Goal: Communication & Community: Answer question/provide support

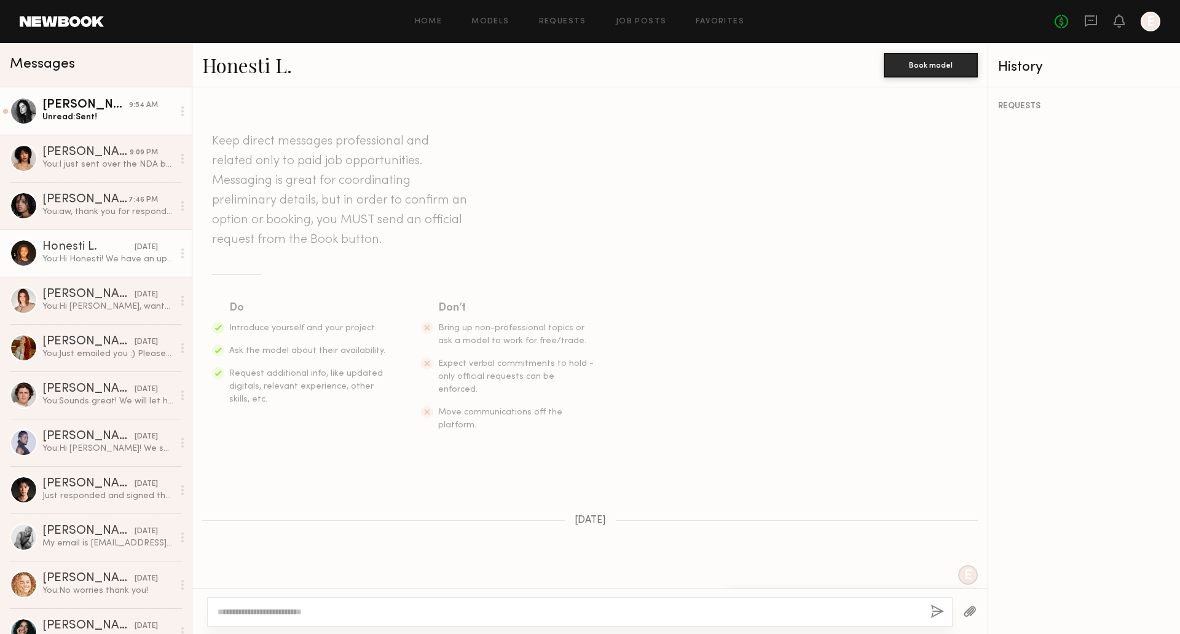
click at [104, 105] on div "[PERSON_NAME]" at bounding box center [85, 105] width 87 height 12
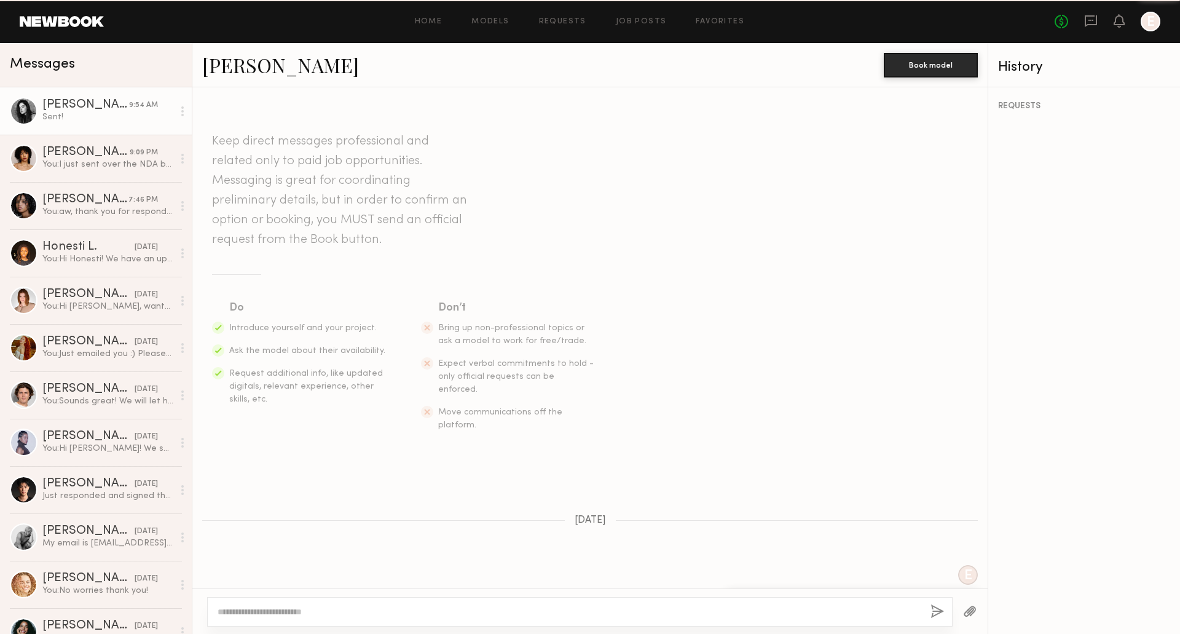
scroll to position [784, 0]
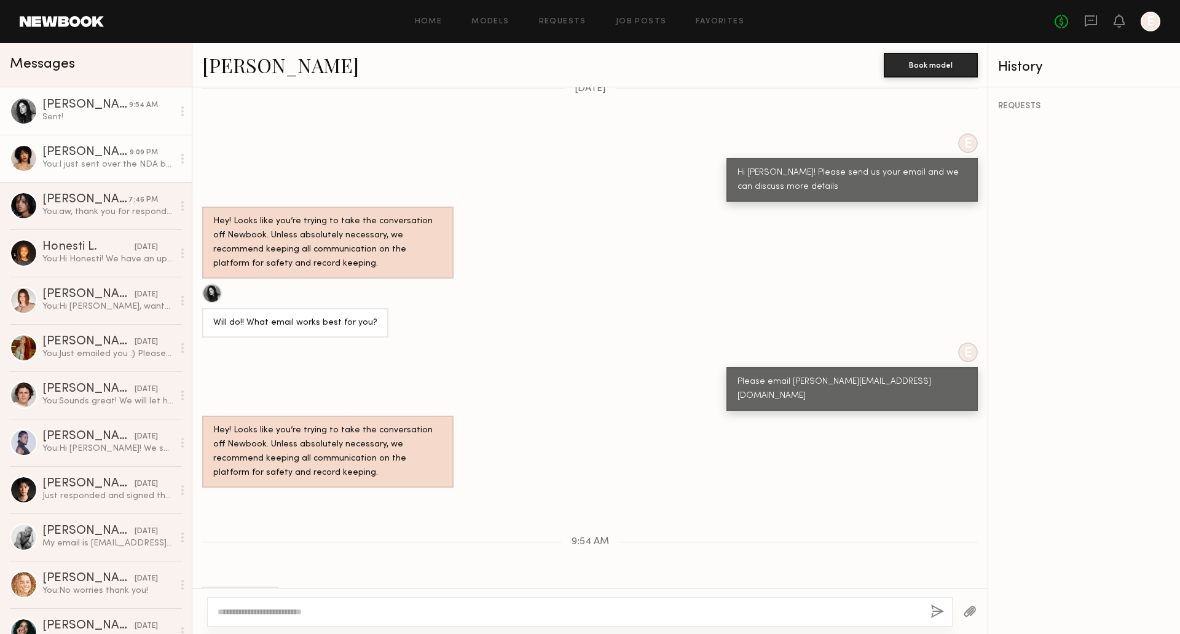
click at [103, 158] on div "[PERSON_NAME]" at bounding box center [85, 152] width 87 height 12
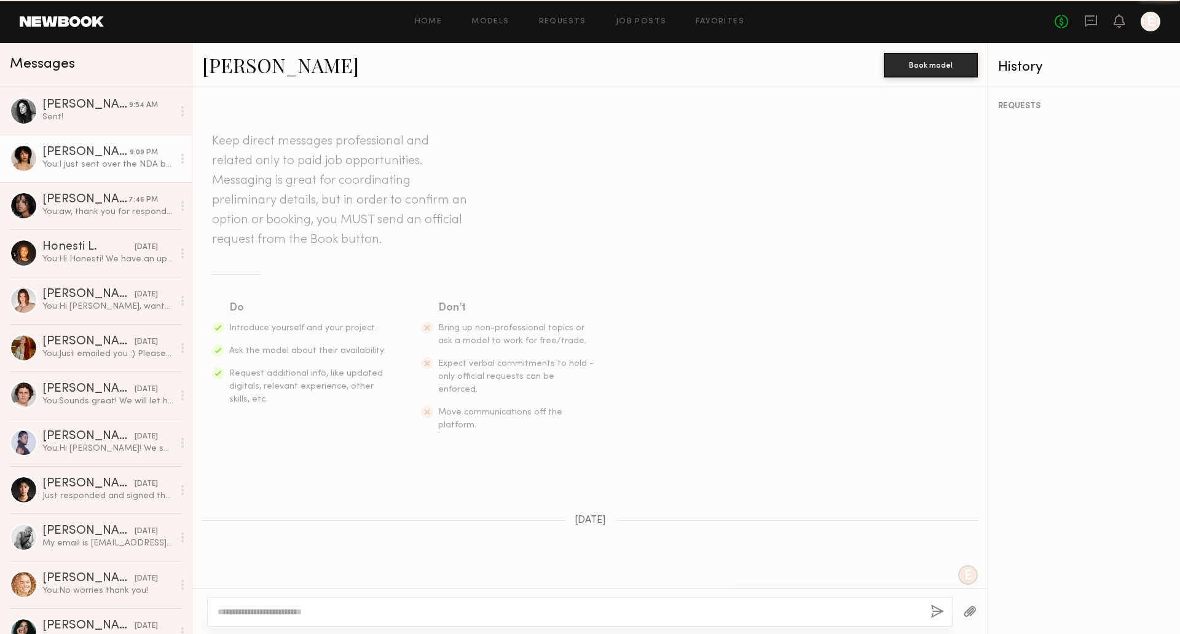
scroll to position [414, 0]
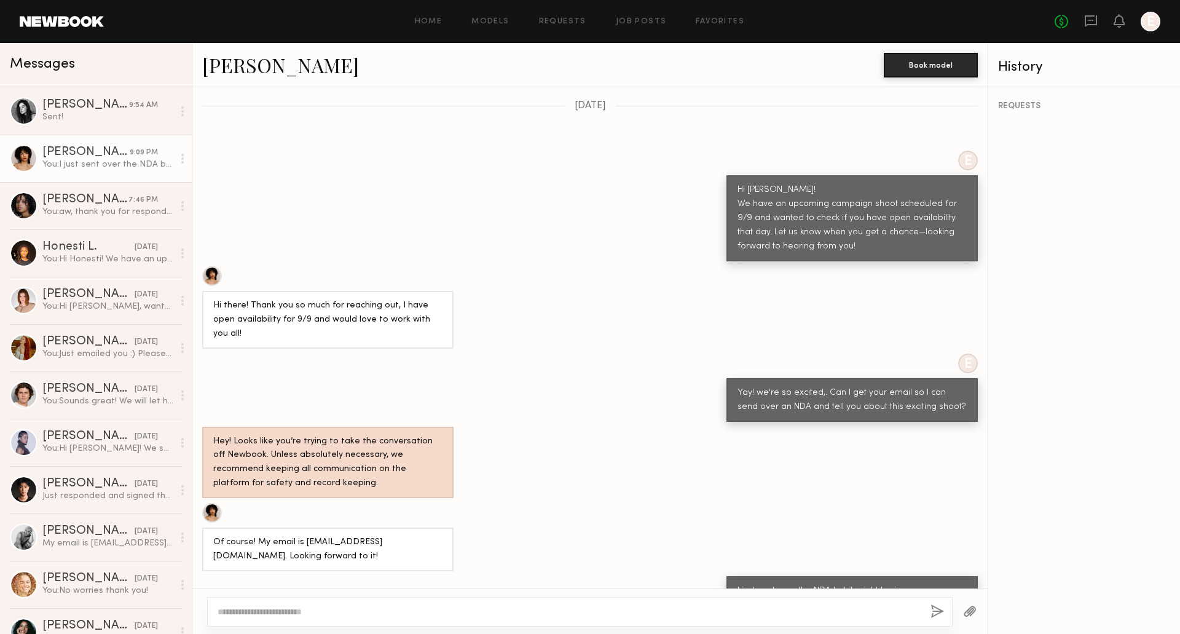
click at [388, 605] on textarea at bounding box center [569, 611] width 703 height 12
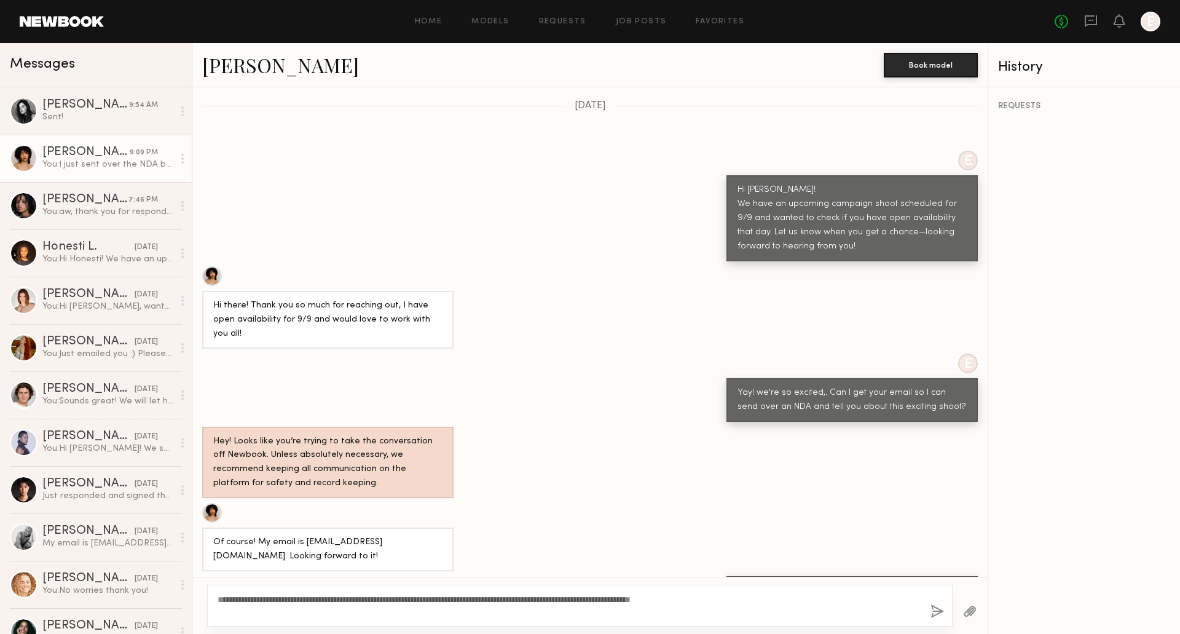
type textarea "**********"
click at [937, 611] on button "button" at bounding box center [938, 611] width 14 height 15
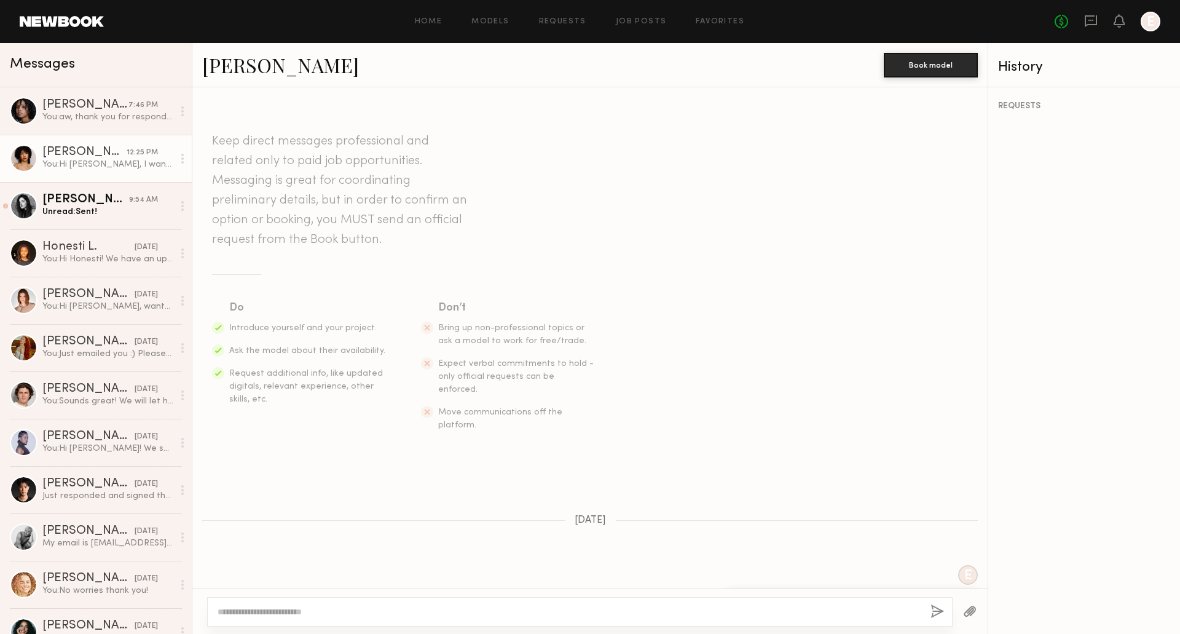
scroll to position [616, 0]
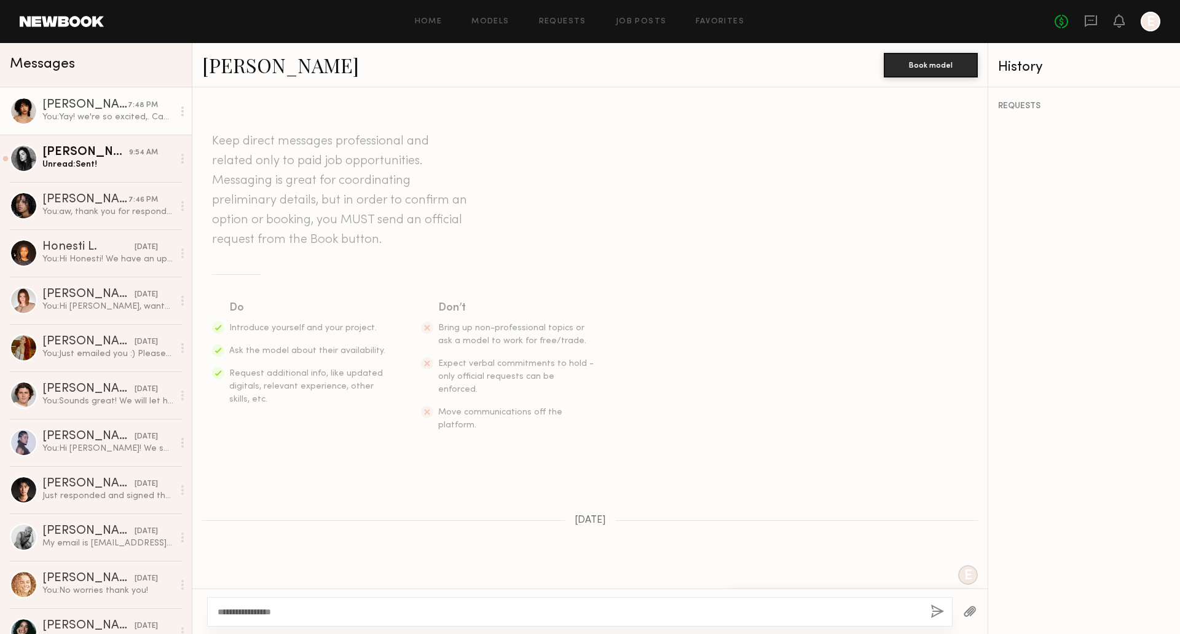
scroll to position [597, 0]
